Goal: Obtain resource: Download file/media

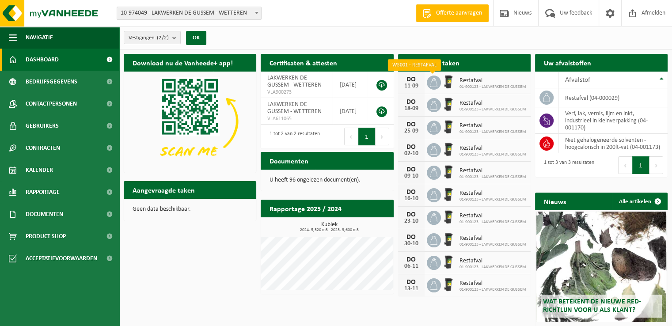
click at [437, 82] on icon at bounding box center [433, 82] width 9 height 9
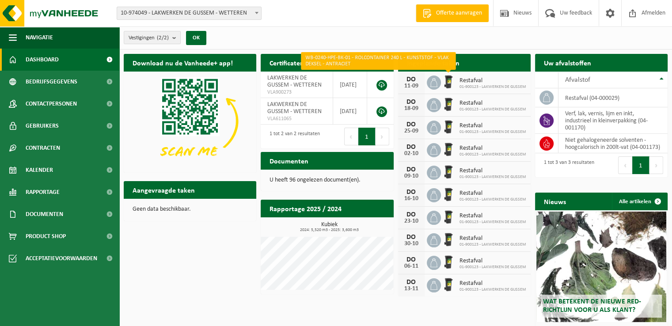
click at [448, 80] on img at bounding box center [448, 81] width 15 height 15
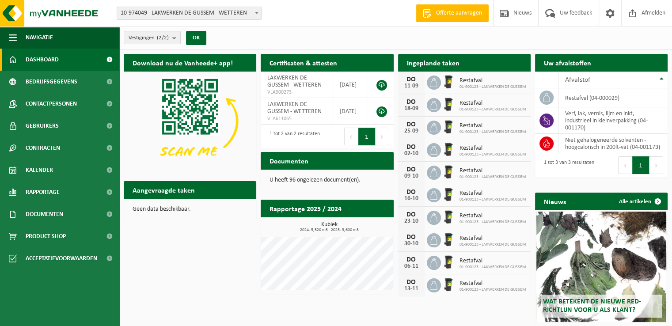
click at [473, 107] on span "01-900123 - LAKWERKEN DE GUSSEM" at bounding box center [492, 109] width 67 height 5
click at [653, 168] on button "Volgende" at bounding box center [656, 165] width 14 height 18
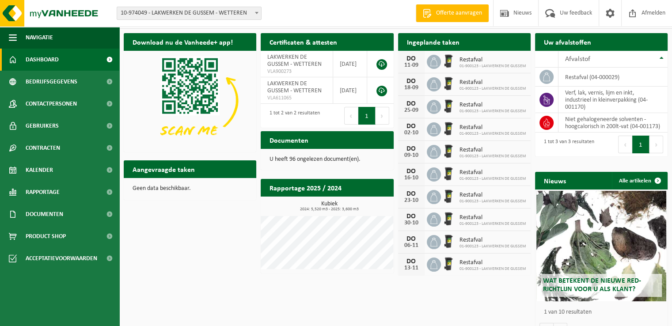
scroll to position [39, 0]
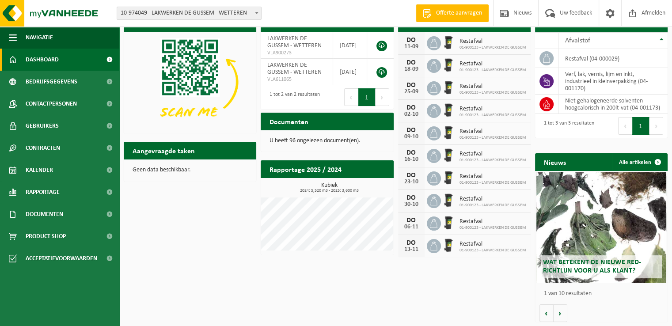
click at [653, 132] on button "Volgende" at bounding box center [656, 126] width 14 height 18
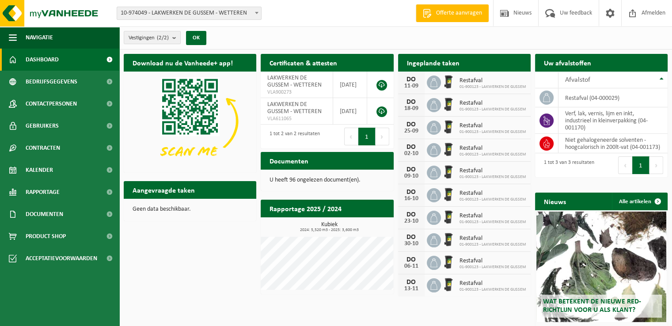
click at [467, 85] on span "01-900123 - LAKWERKEN DE GUSSEM" at bounding box center [492, 86] width 67 height 5
click at [472, 79] on span "Restafval" at bounding box center [492, 80] width 67 height 7
click at [435, 88] on span at bounding box center [433, 82] width 14 height 14
click at [434, 85] on icon at bounding box center [433, 82] width 9 height 9
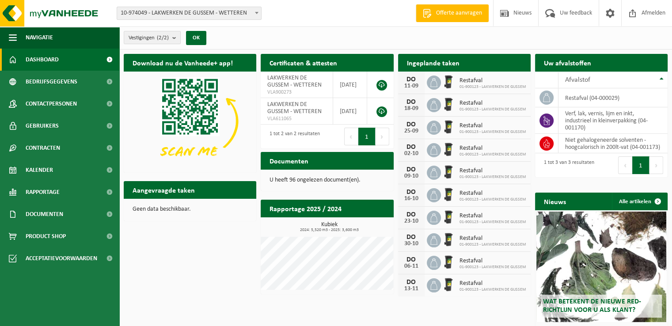
click at [434, 83] on icon at bounding box center [433, 82] width 9 height 9
click at [379, 85] on link at bounding box center [381, 85] width 11 height 11
click at [48, 171] on span "Kalender" at bounding box center [39, 170] width 27 height 22
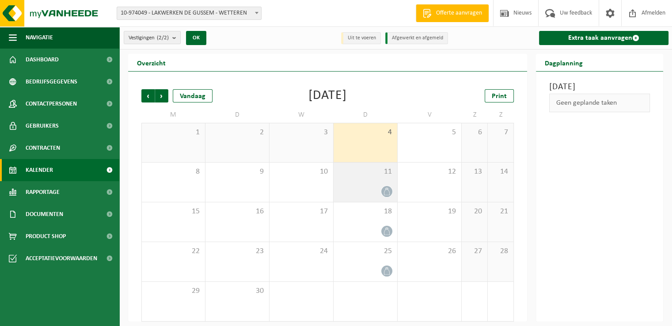
click at [363, 186] on div at bounding box center [365, 191] width 55 height 12
